Goal: Transaction & Acquisition: Purchase product/service

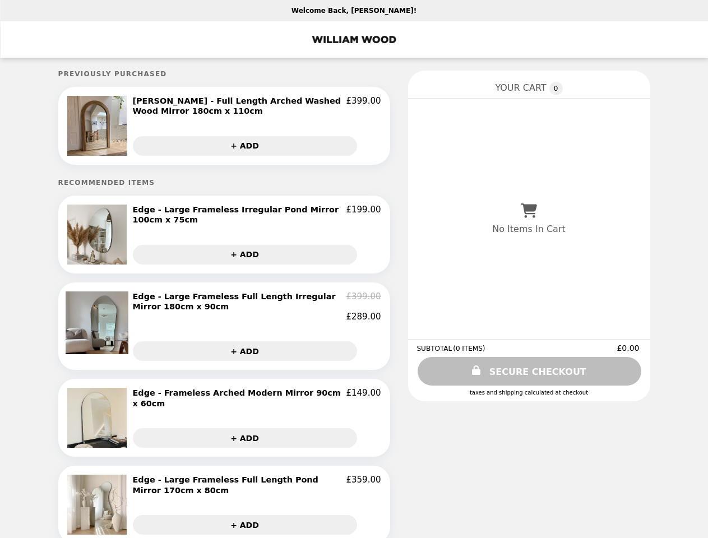
click at [99, 127] on img at bounding box center [98, 126] width 63 height 60
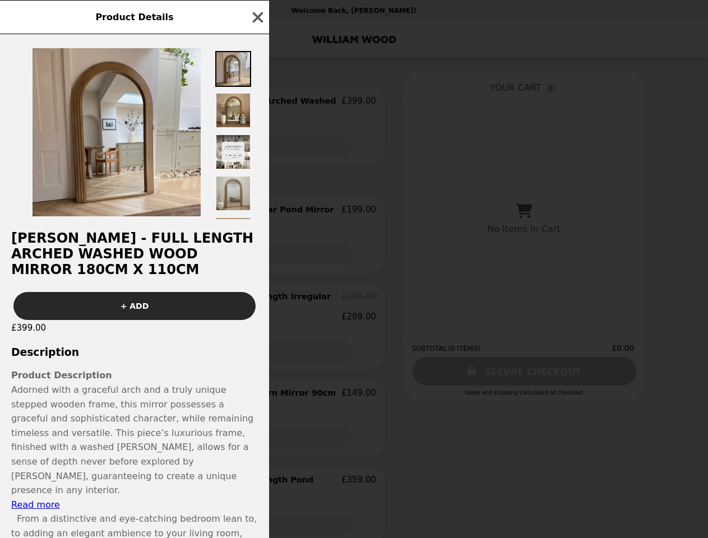
click at [257, 107] on div "Product Details [PERSON_NAME] - Full Length Arched Washed Wood Mirror 180cm x 1…" at bounding box center [354, 269] width 708 height 538
click at [245, 148] on img at bounding box center [233, 152] width 36 height 36
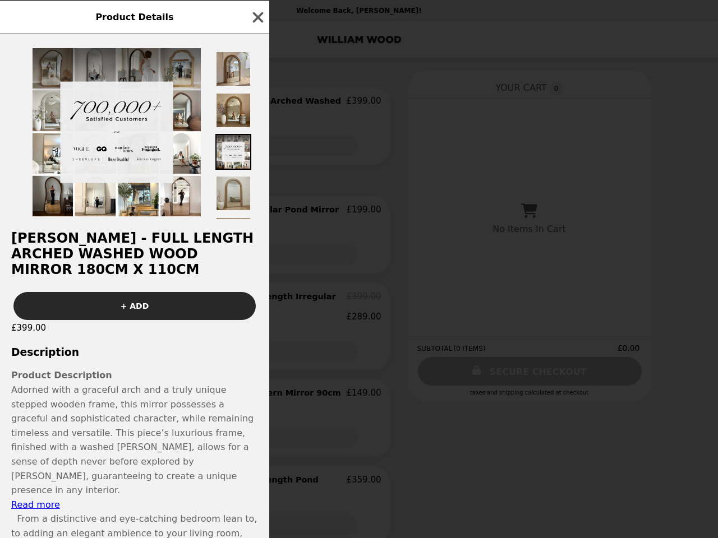
click at [99, 238] on h2 "[PERSON_NAME] - Full Length Arched Washed Wood Mirror 180cm x 110cm" at bounding box center [134, 253] width 269 height 47
click at [257, 218] on div at bounding box center [134, 126] width 269 height 185
click at [245, 259] on div "Product Details [PERSON_NAME] - Full Length Arched Washed Wood Mirror 180cm x 1…" at bounding box center [359, 269] width 718 height 538
click at [99, 332] on div "£399.00" at bounding box center [134, 328] width 269 height 16
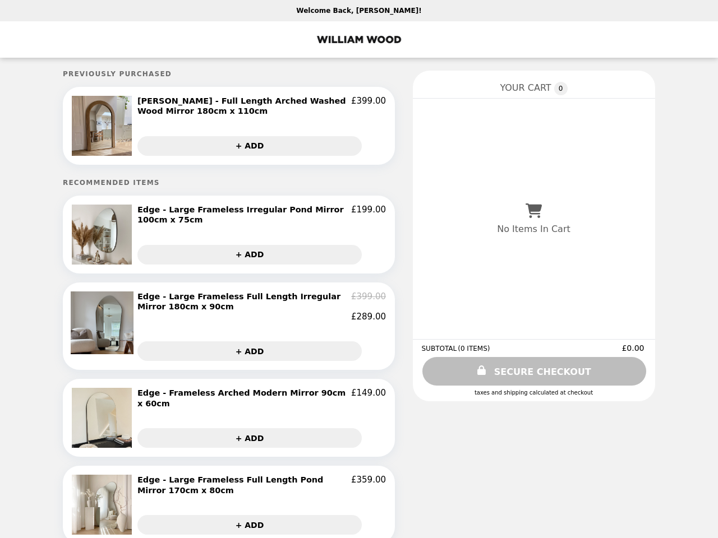
click at [257, 312] on h2 "Edge - Large Frameless Full Length Irregular Mirror 180cm x 90cm" at bounding box center [244, 301] width 214 height 21
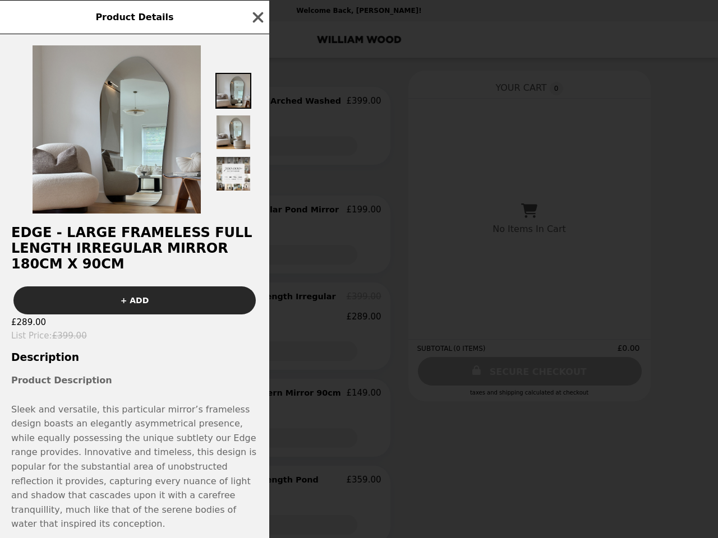
click at [245, 358] on div "Product Details Edge - Large Frameless Full Length Irregular Mirror 180cm x 90c…" at bounding box center [359, 269] width 718 height 538
click at [99, 423] on span "Sleek and versatile, this particular mirror’s frameless design boasts an elegan…" at bounding box center [133, 467] width 245 height 126
